Goal: Navigation & Orientation: Find specific page/section

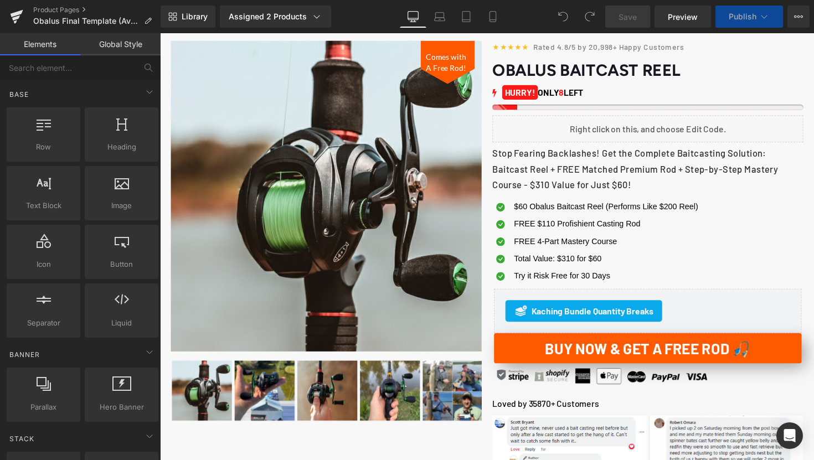
scroll to position [8, 0]
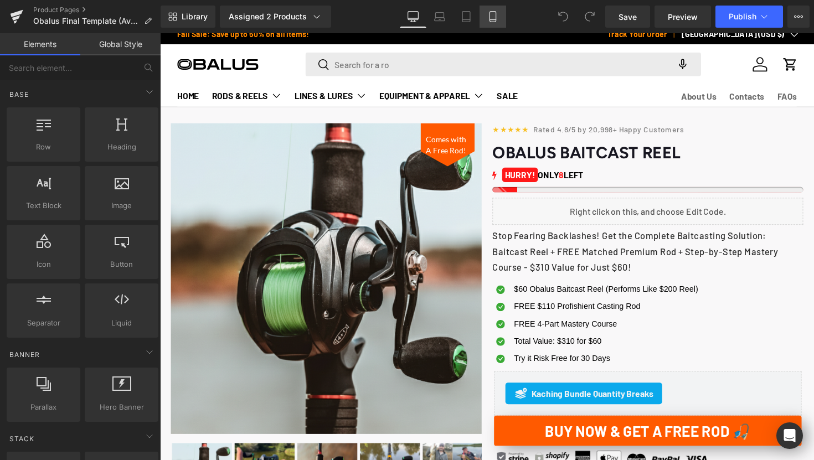
click at [489, 18] on icon at bounding box center [493, 16] width 11 height 11
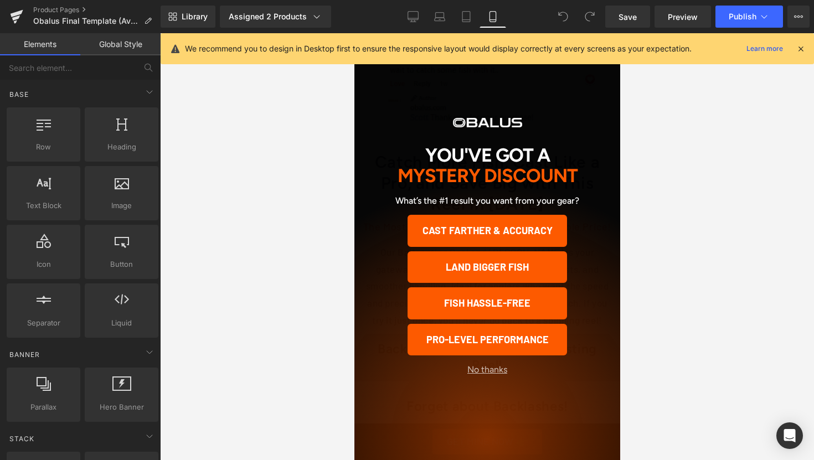
scroll to position [817, 0]
drag, startPoint x: 974, startPoint y: 167, endPoint x: 535, endPoint y: 306, distance: 461.0
click at [499, 375] on button "No thanks" at bounding box center [487, 370] width 184 height 11
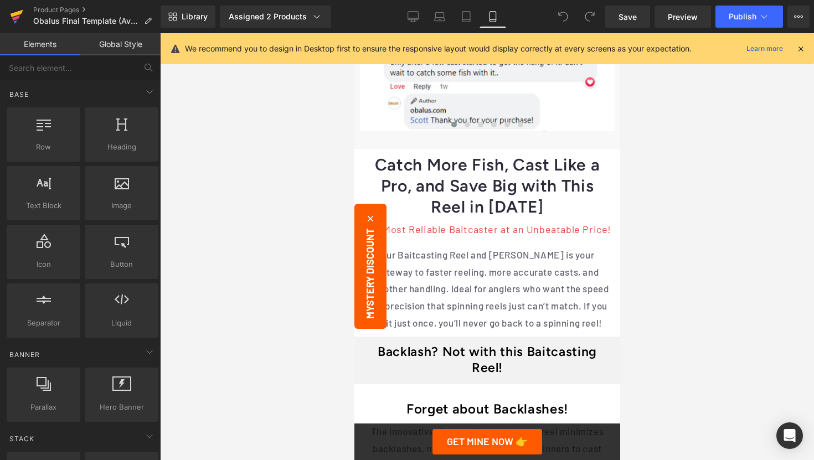
scroll to position [698, 0]
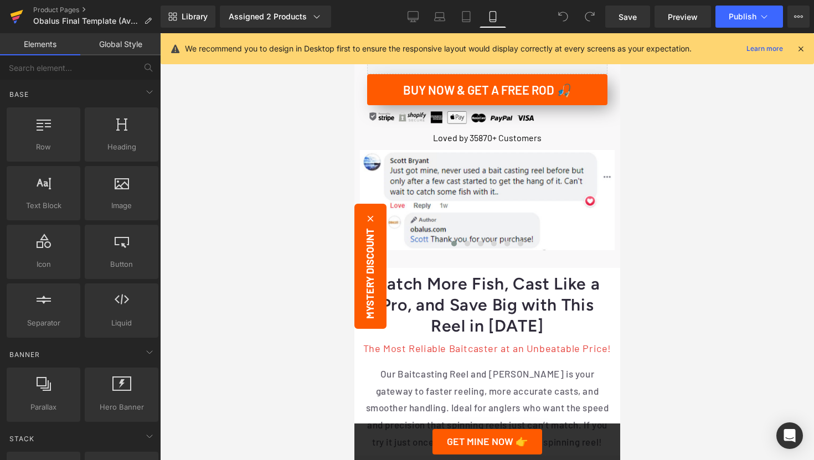
click at [18, 12] on icon at bounding box center [17, 13] width 13 height 7
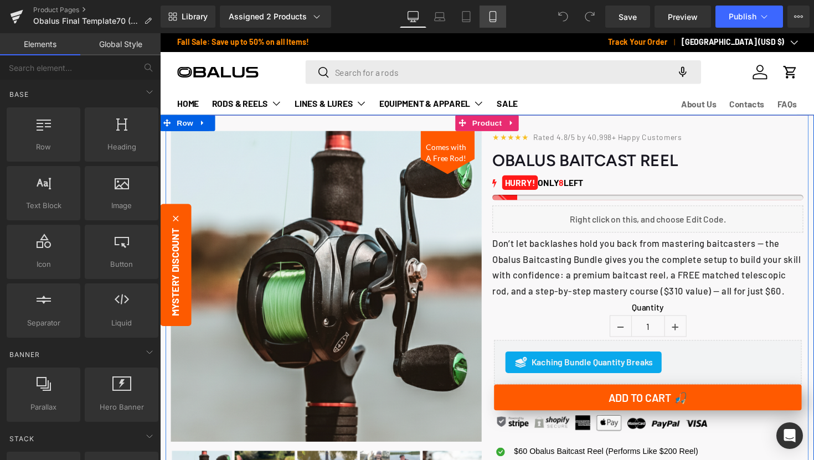
click at [489, 16] on icon at bounding box center [493, 16] width 11 height 11
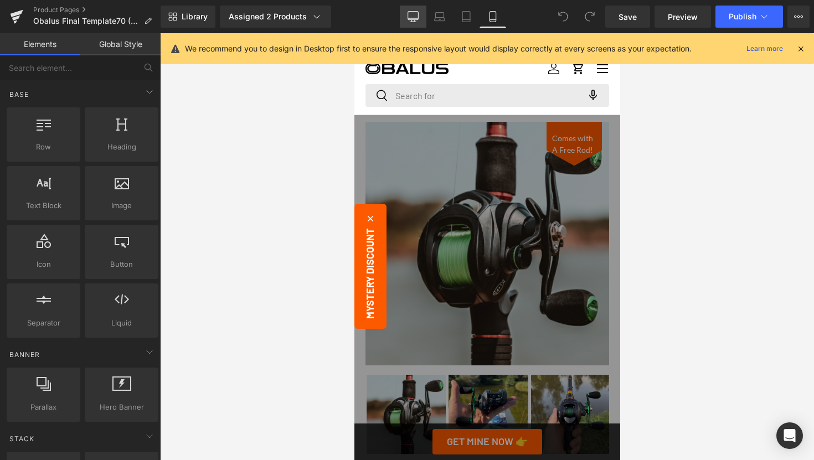
click at [413, 22] on link "Desktop" at bounding box center [413, 17] width 27 height 22
click at [802, 48] on icon at bounding box center [801, 49] width 10 height 10
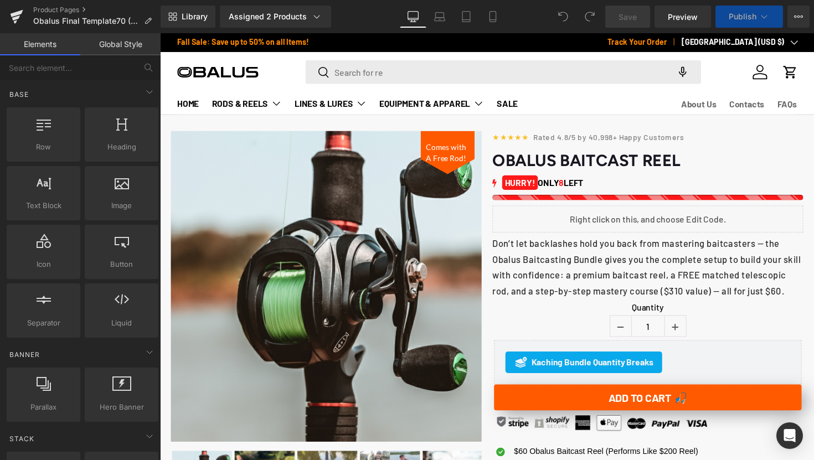
scroll to position [87, 0]
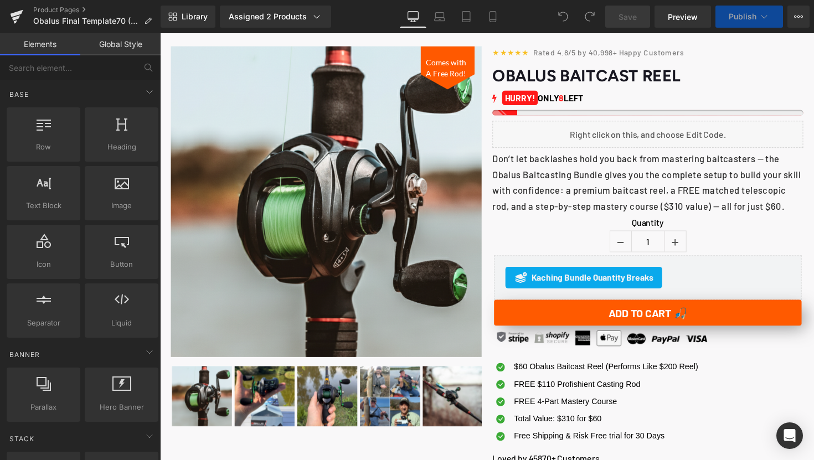
click at [717, 188] on p "Don’t let backlashes hold you back from mastering baitcasters — the Obalus Bait…" at bounding box center [660, 185] width 319 height 65
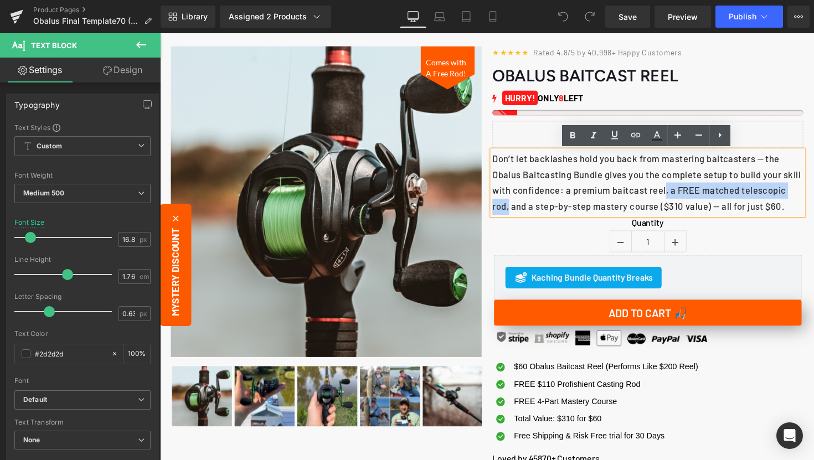
drag, startPoint x: 701, startPoint y: 196, endPoint x: 566, endPoint y: 214, distance: 136.4
click at [566, 214] on p "Don’t let backlashes hold you back from mastering baitcasters — the Obalus Bait…" at bounding box center [660, 185] width 319 height 65
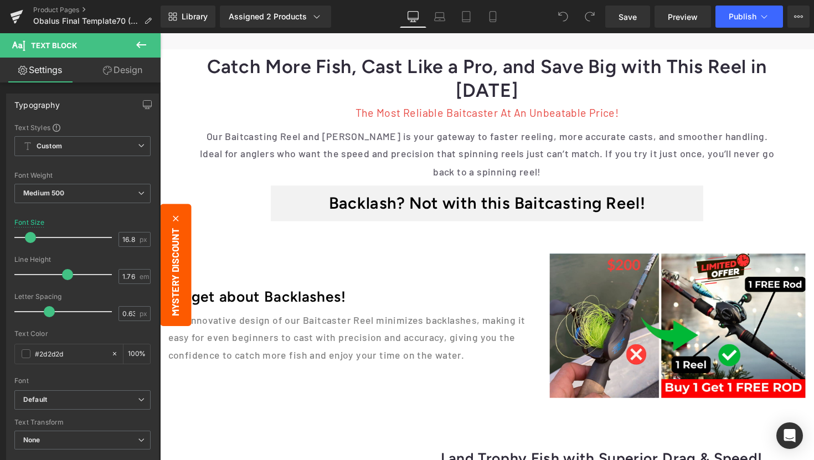
scroll to position [1228, 0]
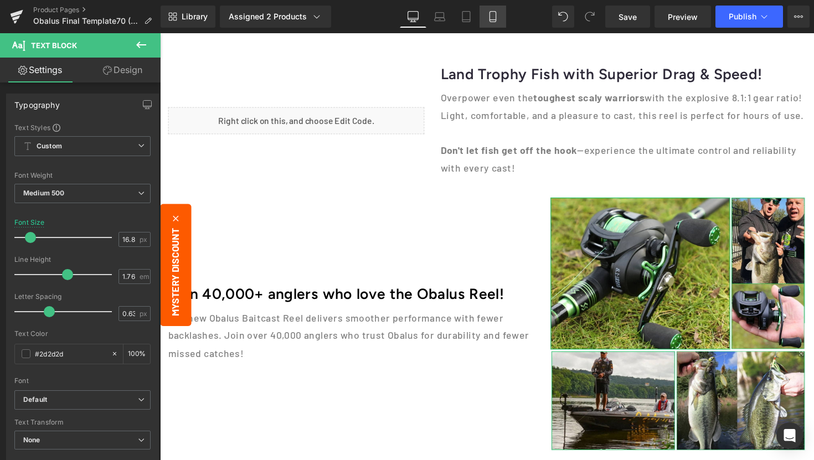
click at [490, 22] on link "Mobile" at bounding box center [493, 17] width 27 height 22
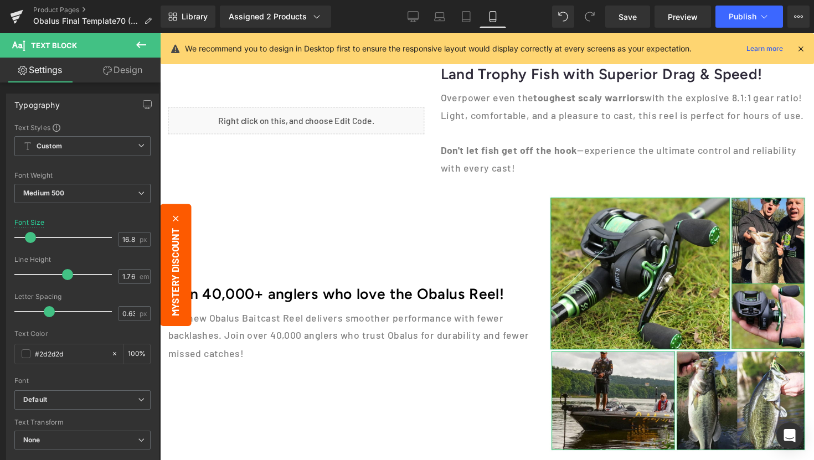
scroll to position [0, 0]
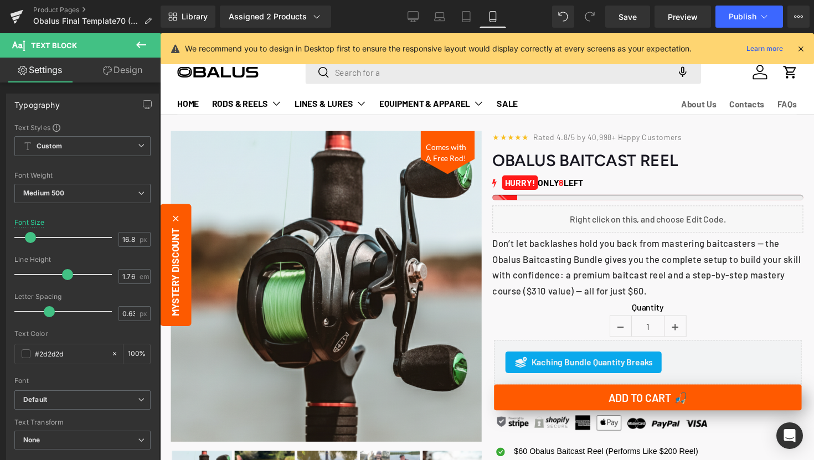
click at [503, 25] on link "Mobile" at bounding box center [493, 17] width 27 height 22
click at [498, 23] on link "Mobile" at bounding box center [493, 17] width 27 height 22
drag, startPoint x: 494, startPoint y: 23, endPoint x: 397, endPoint y: 45, distance: 99.0
click at [494, 23] on link "Mobile" at bounding box center [493, 17] width 27 height 22
